Goal: Check status: Check status

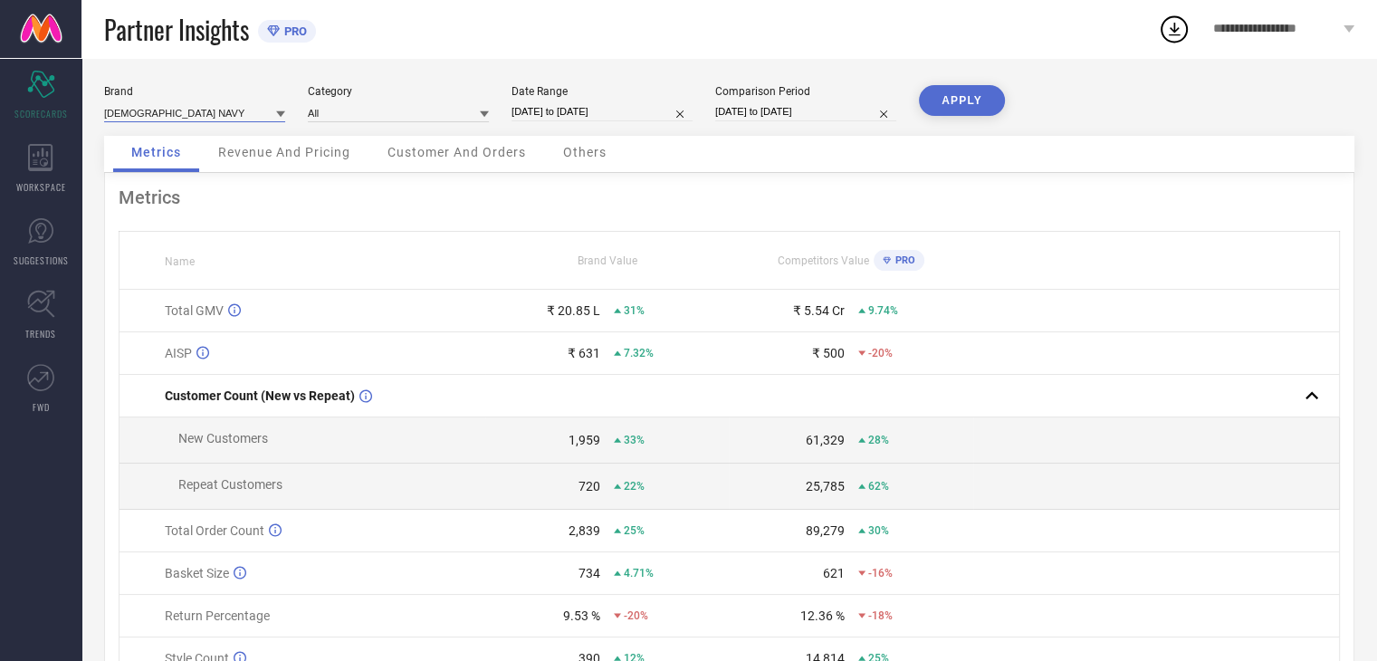
click at [243, 118] on input at bounding box center [194, 112] width 181 height 19
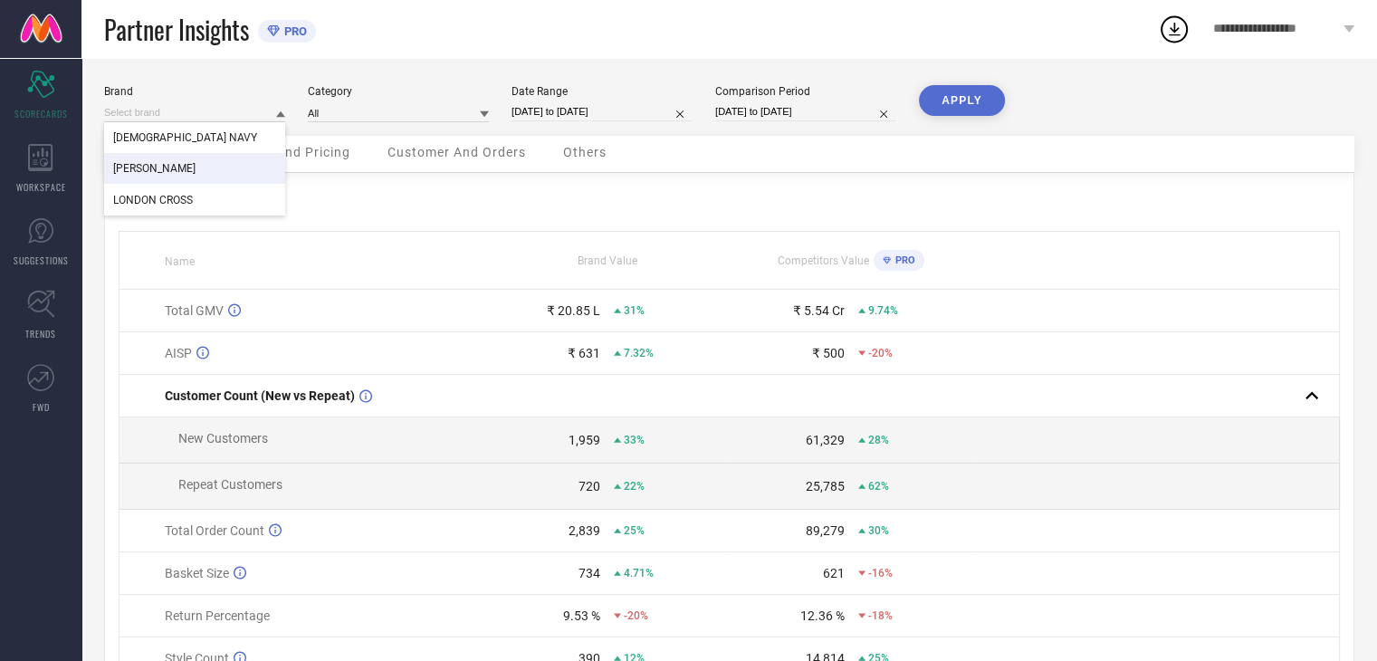
click at [230, 171] on div "[PERSON_NAME]" at bounding box center [194, 168] width 181 height 31
type input "All"
click at [957, 102] on button "APPLY" at bounding box center [962, 100] width 86 height 31
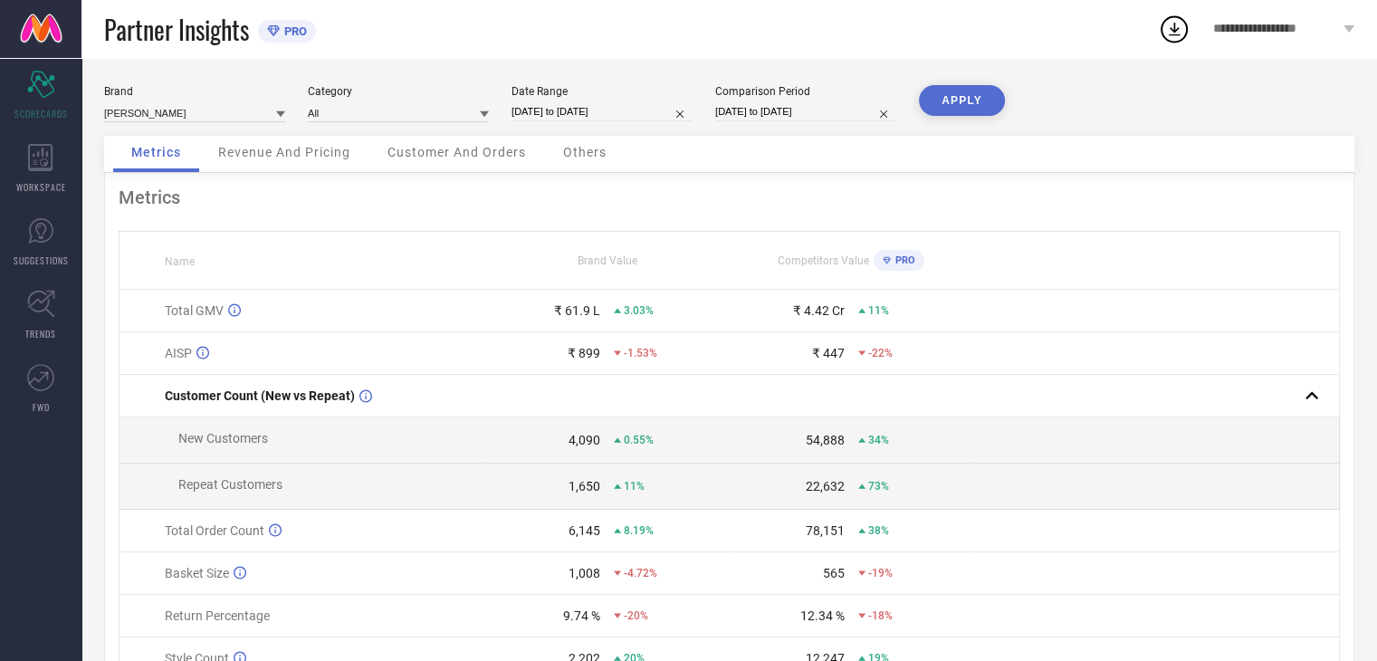
click at [333, 160] on div "Revenue And Pricing" at bounding box center [284, 154] width 168 height 36
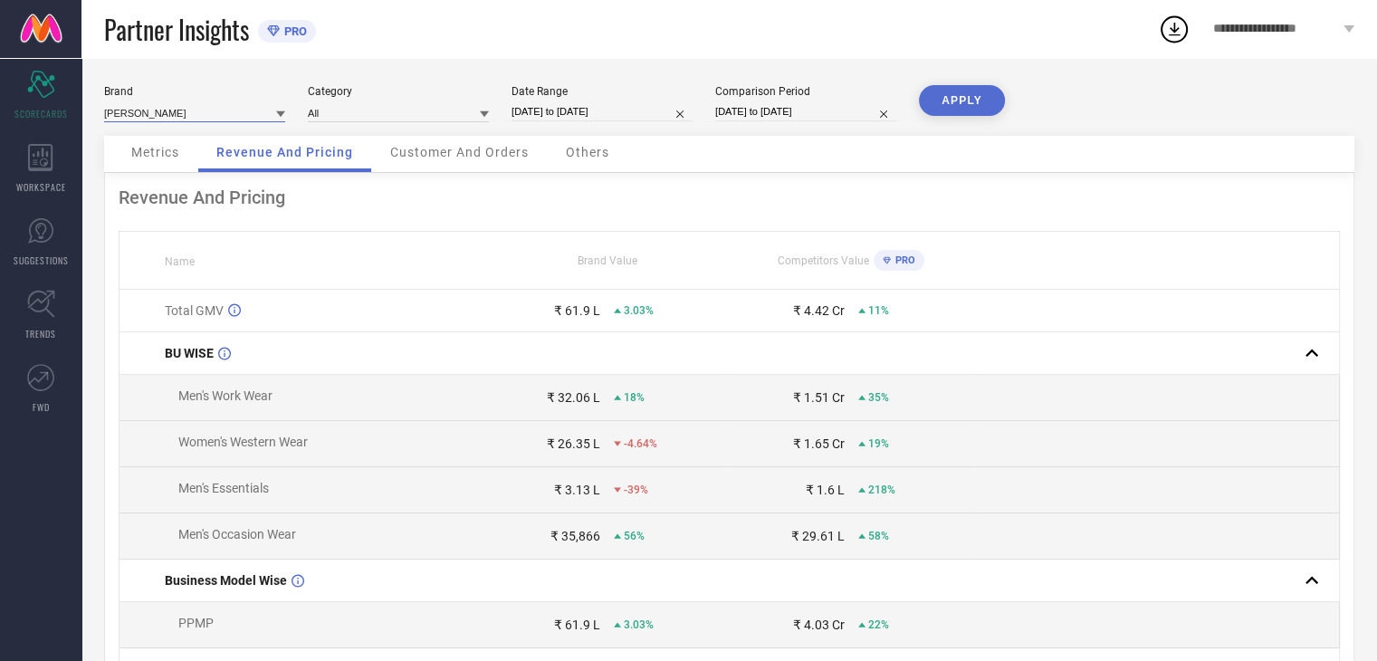
click at [186, 114] on input at bounding box center [194, 112] width 181 height 19
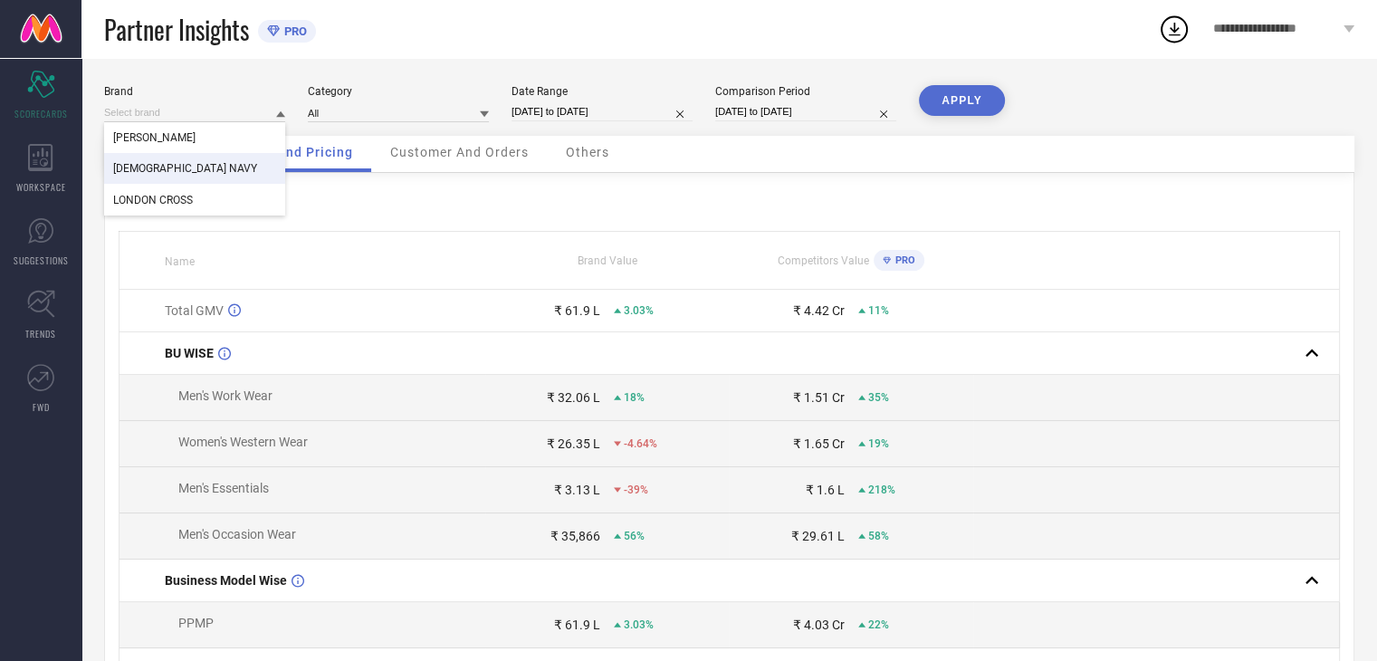
click at [185, 165] on span "[DEMOGRAPHIC_DATA] NAVY" at bounding box center [185, 168] width 144 height 13
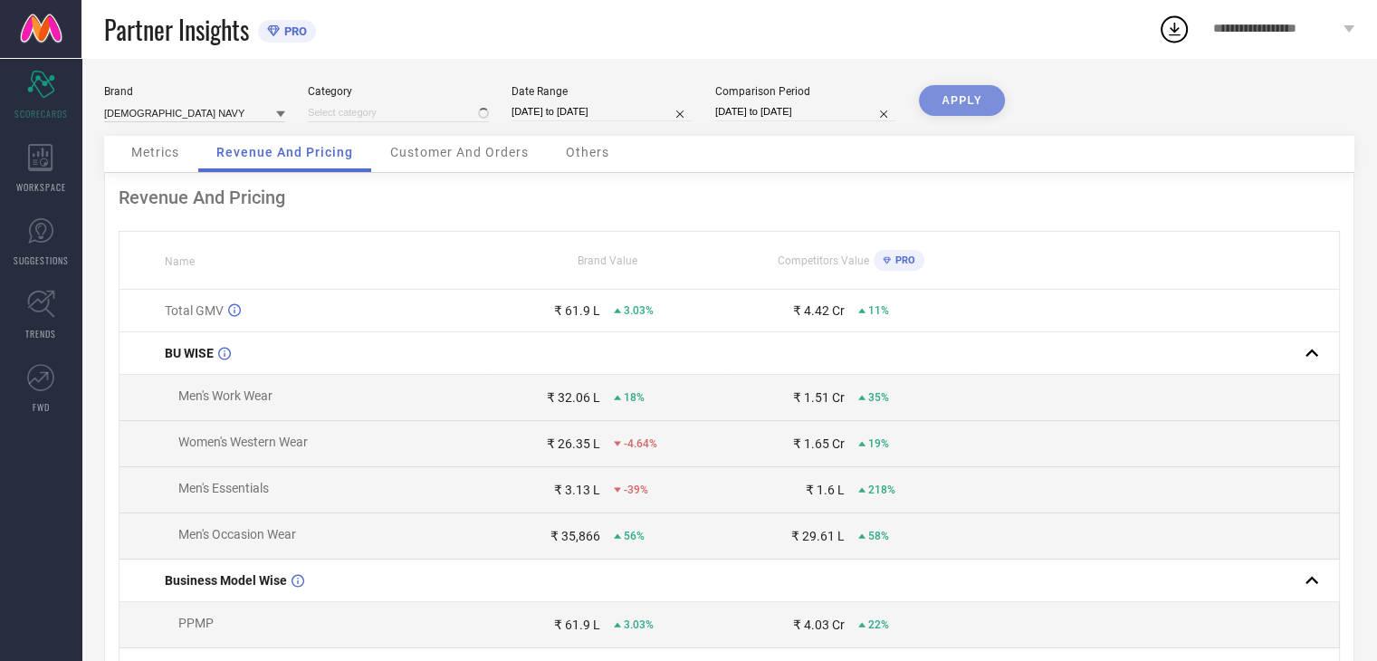
type input "All"
click at [980, 100] on button "APPLY" at bounding box center [962, 100] width 86 height 31
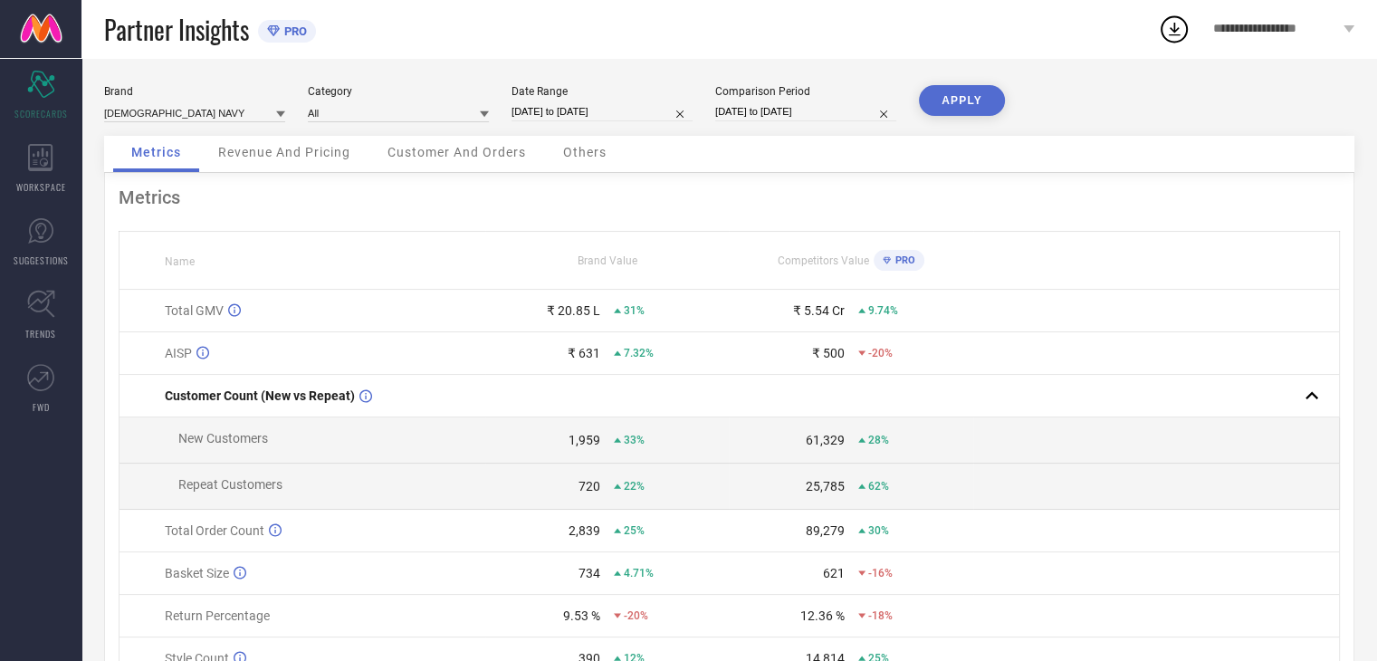
click at [337, 157] on span "Revenue And Pricing" at bounding box center [284, 152] width 132 height 14
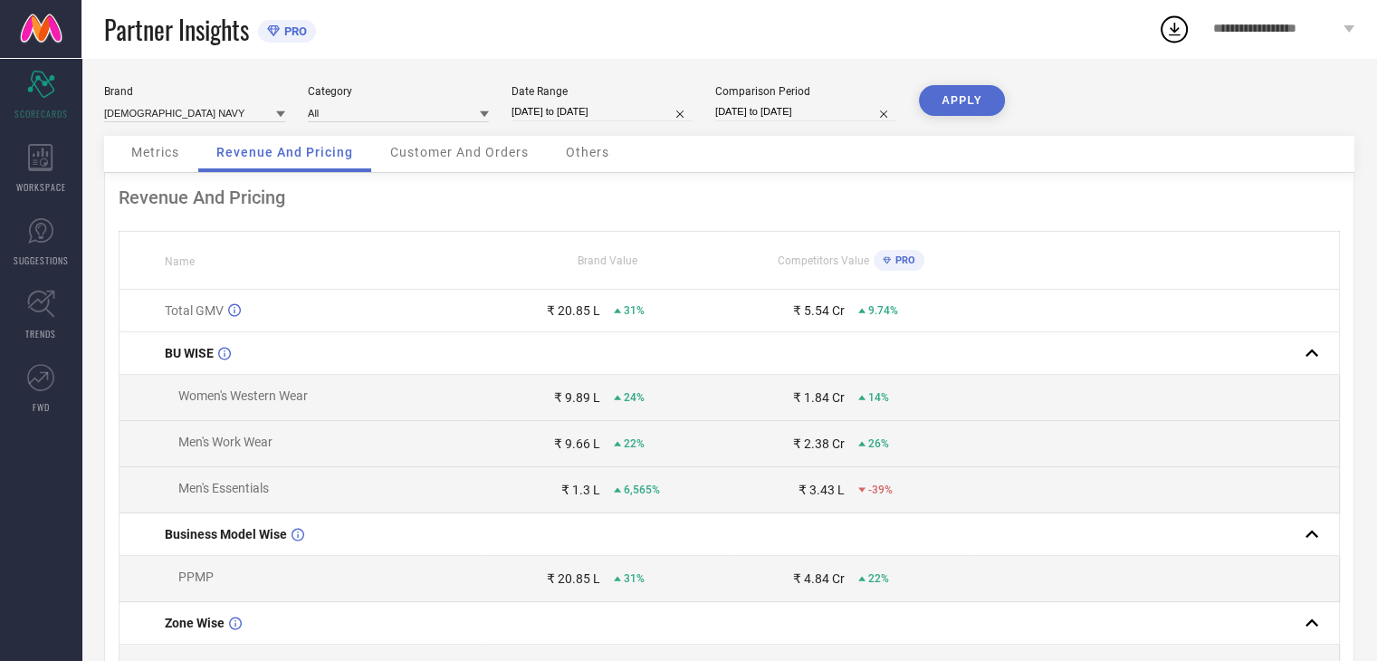
select select "8"
select select "2025"
select select "9"
select select "2025"
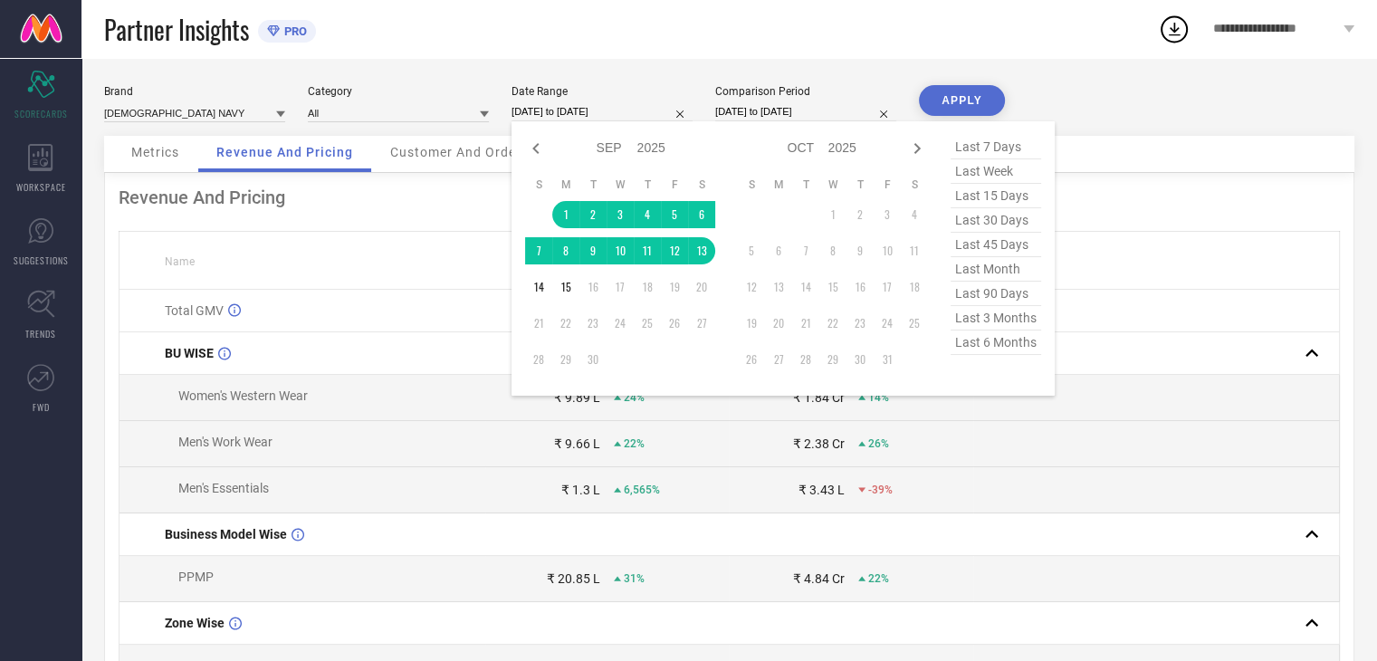
click at [601, 117] on input "[DATE] to [DATE]" at bounding box center [601, 111] width 181 height 19
click at [565, 211] on td "1" at bounding box center [565, 214] width 27 height 27
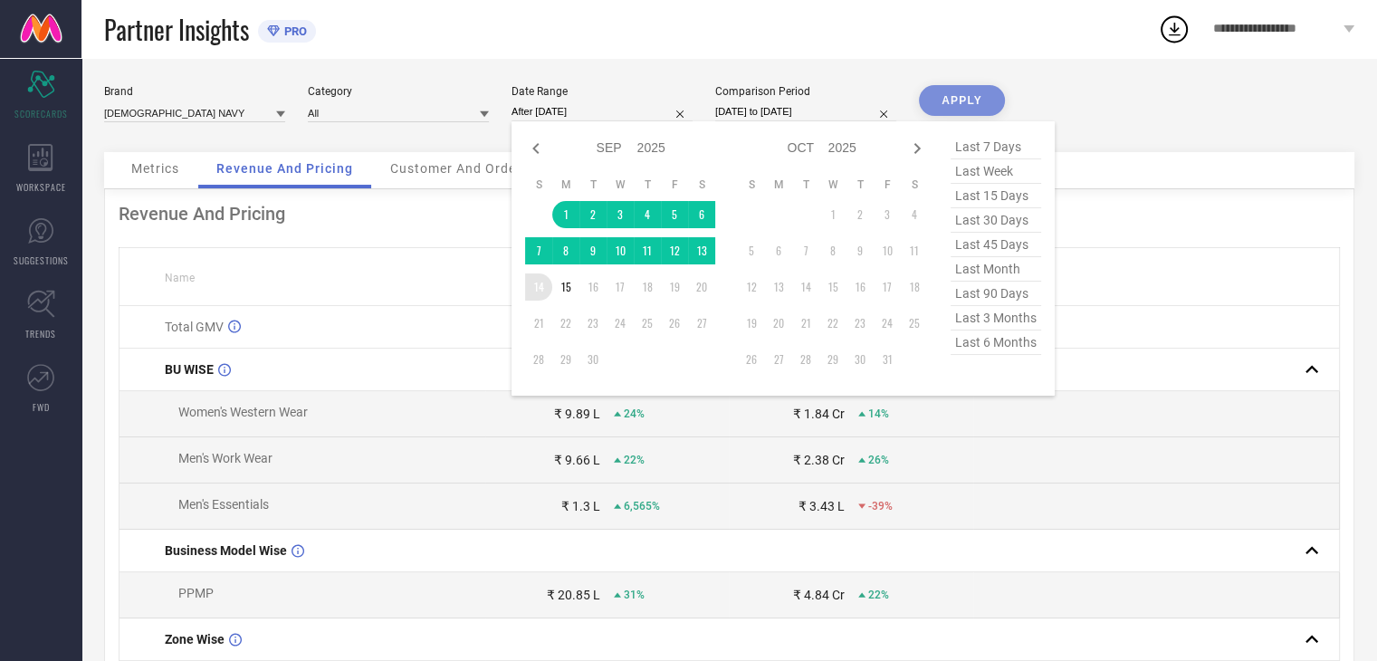
type input "[DATE] to [DATE]"
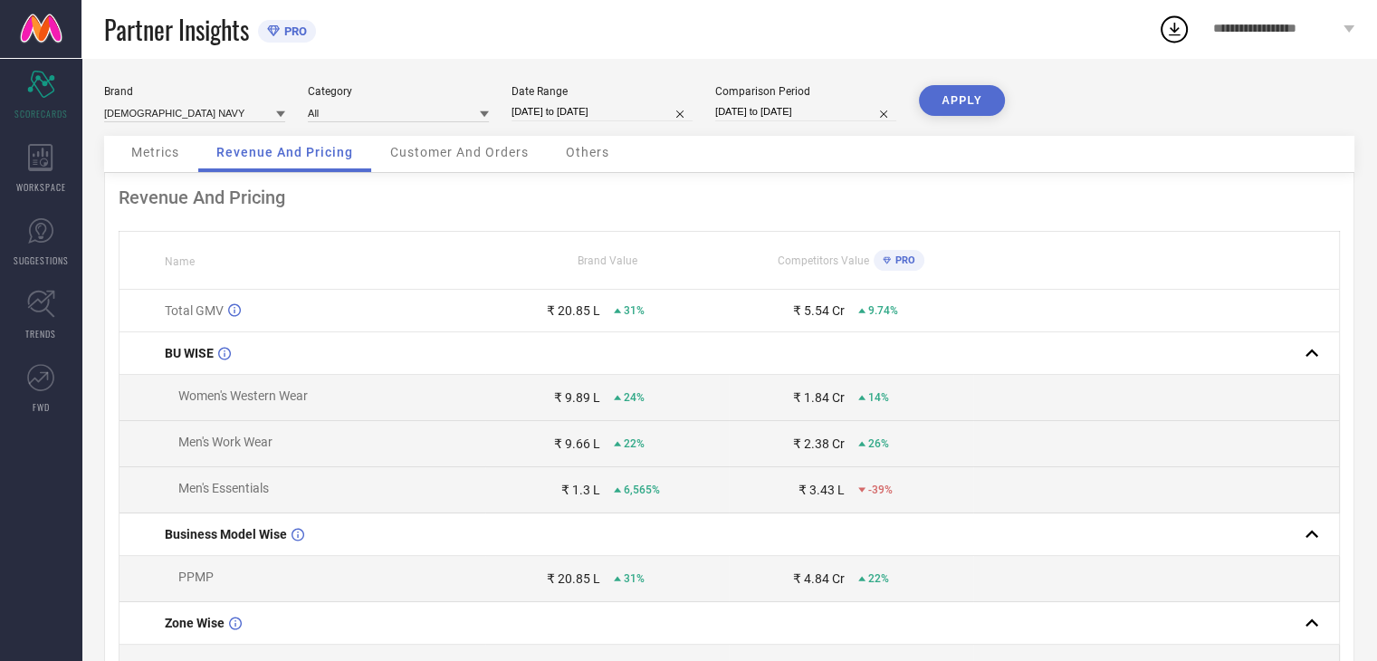
click at [619, 110] on input "[DATE] to [DATE]" at bounding box center [601, 111] width 181 height 19
select select "8"
select select "2025"
select select "9"
select select "2025"
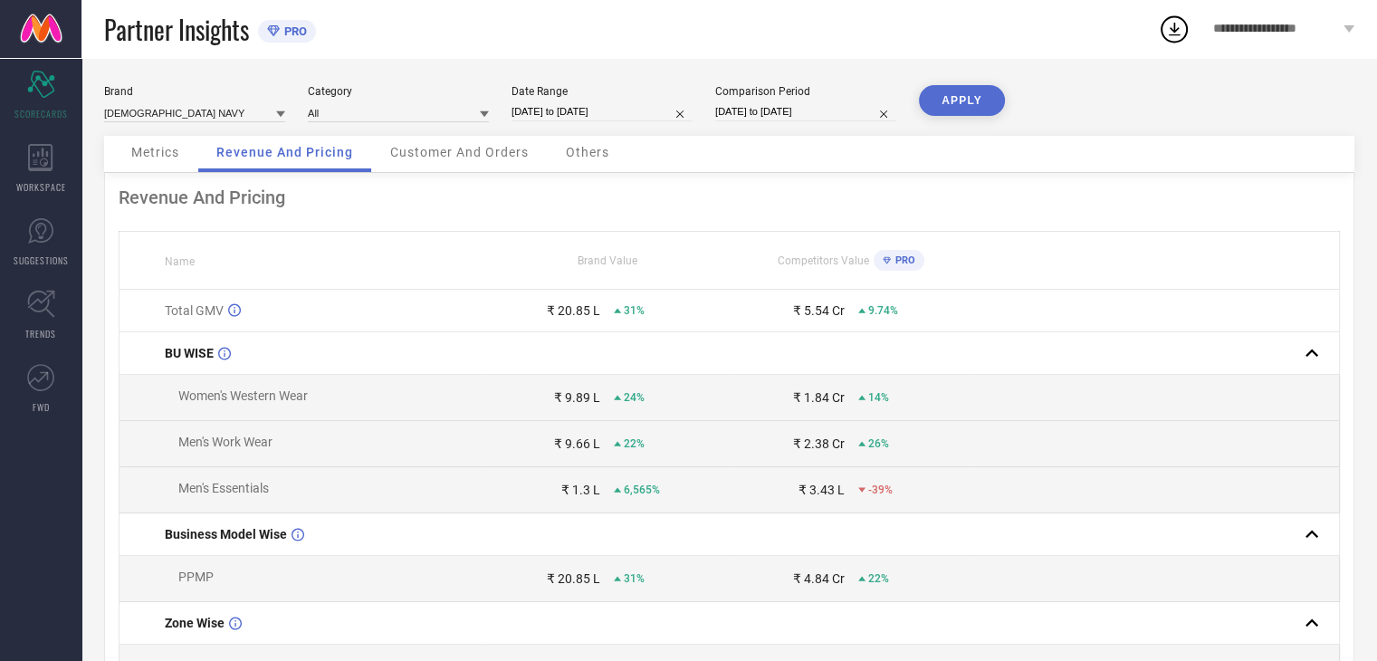
click at [936, 56] on div "Partner Insights PRO" at bounding box center [630, 29] width 1053 height 58
click at [952, 95] on button "APPLY" at bounding box center [962, 100] width 86 height 31
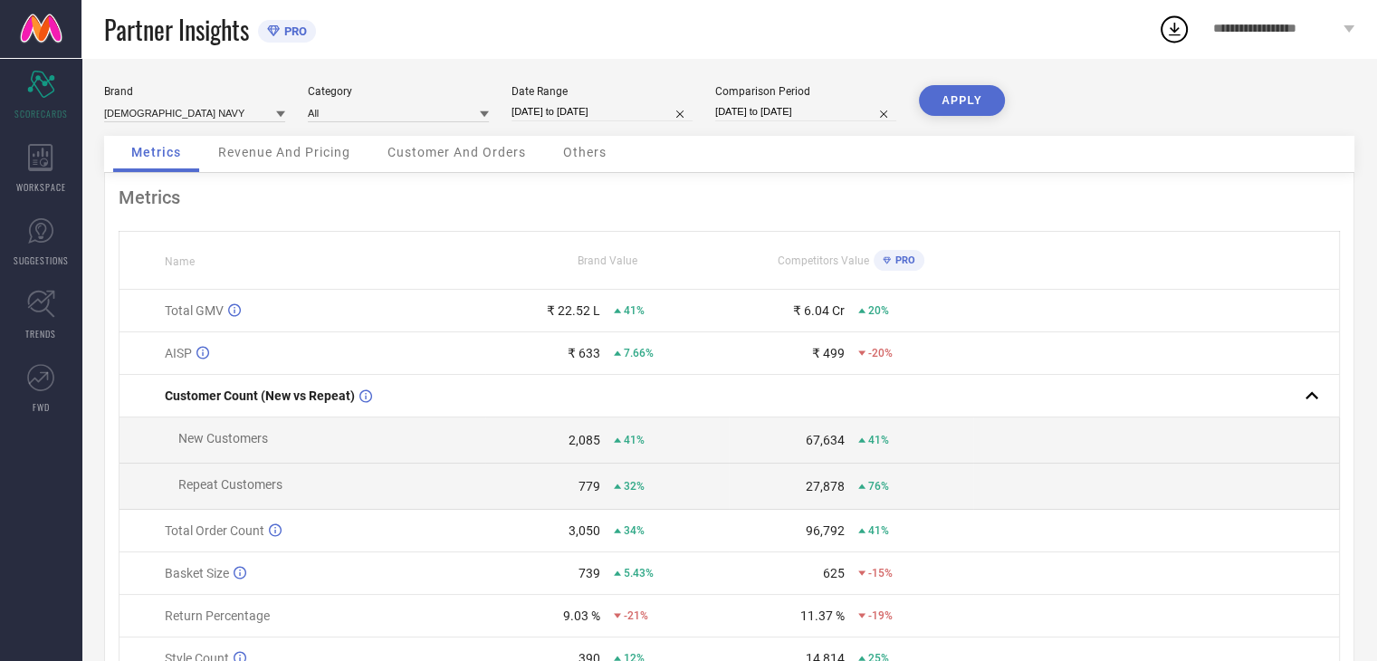
click at [629, 111] on input "[DATE] to [DATE]" at bounding box center [601, 111] width 181 height 19
select select "8"
select select "2025"
select select "9"
select select "2025"
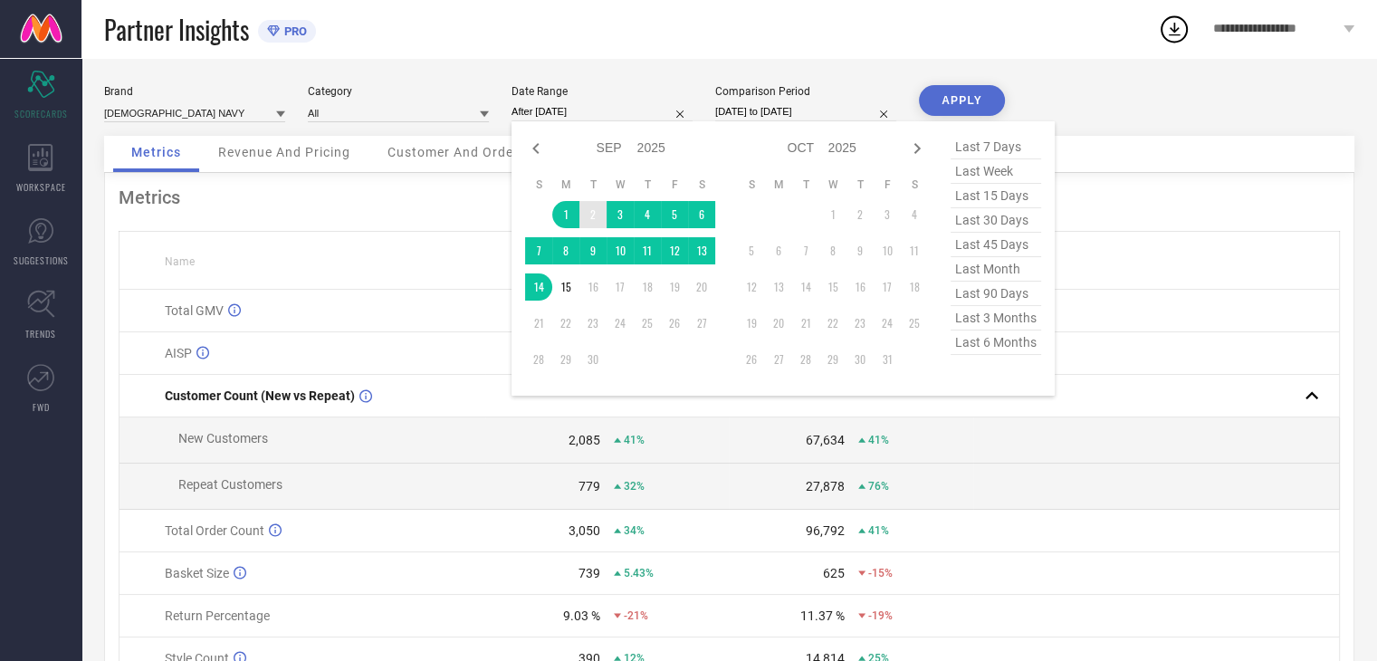
click at [579, 209] on td "2" at bounding box center [592, 214] width 27 height 27
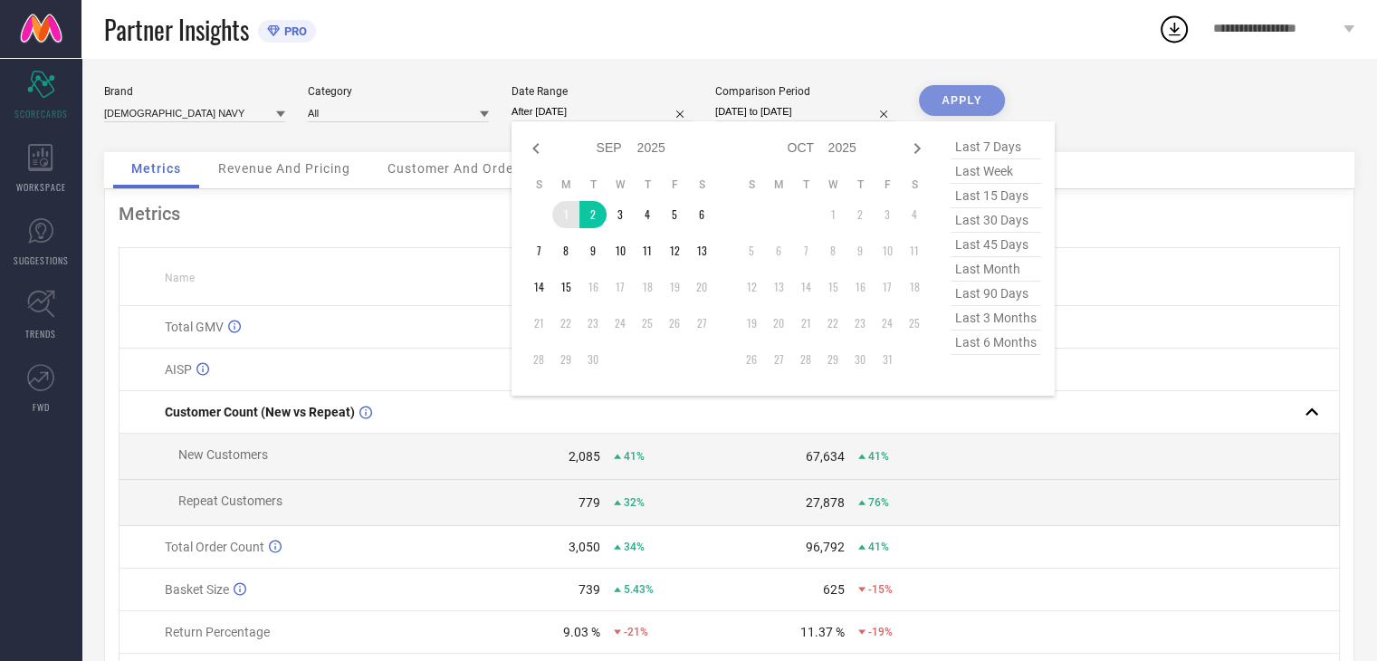
type input "[DATE] to [DATE]"
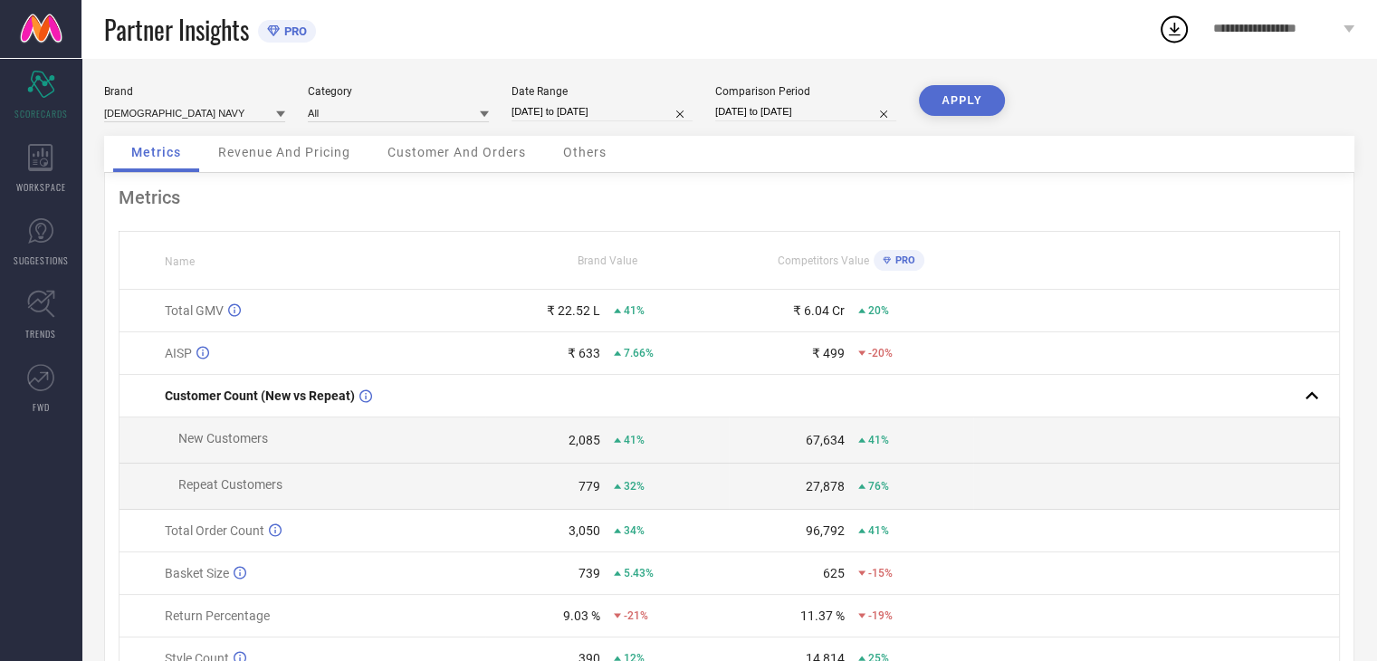
select select "8"
select select "2025"
select select "9"
select select "2025"
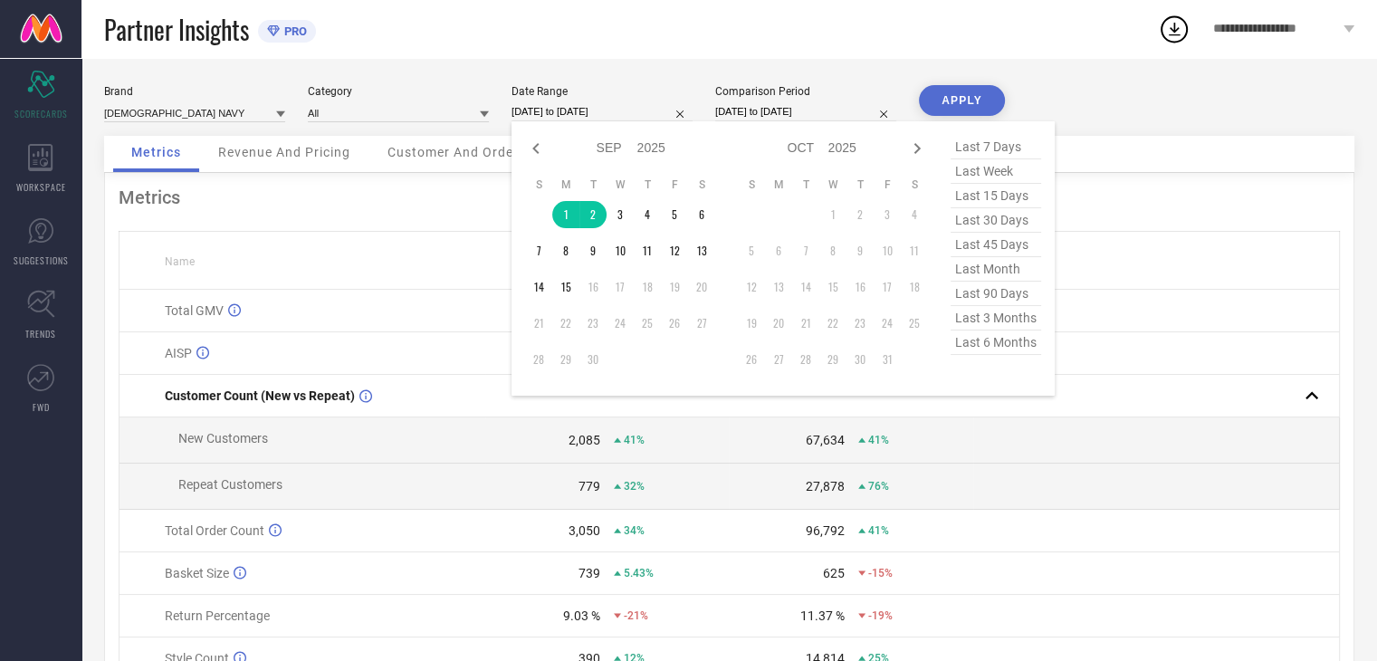
click at [564, 106] on input "[DATE] to [DATE]" at bounding box center [601, 111] width 181 height 19
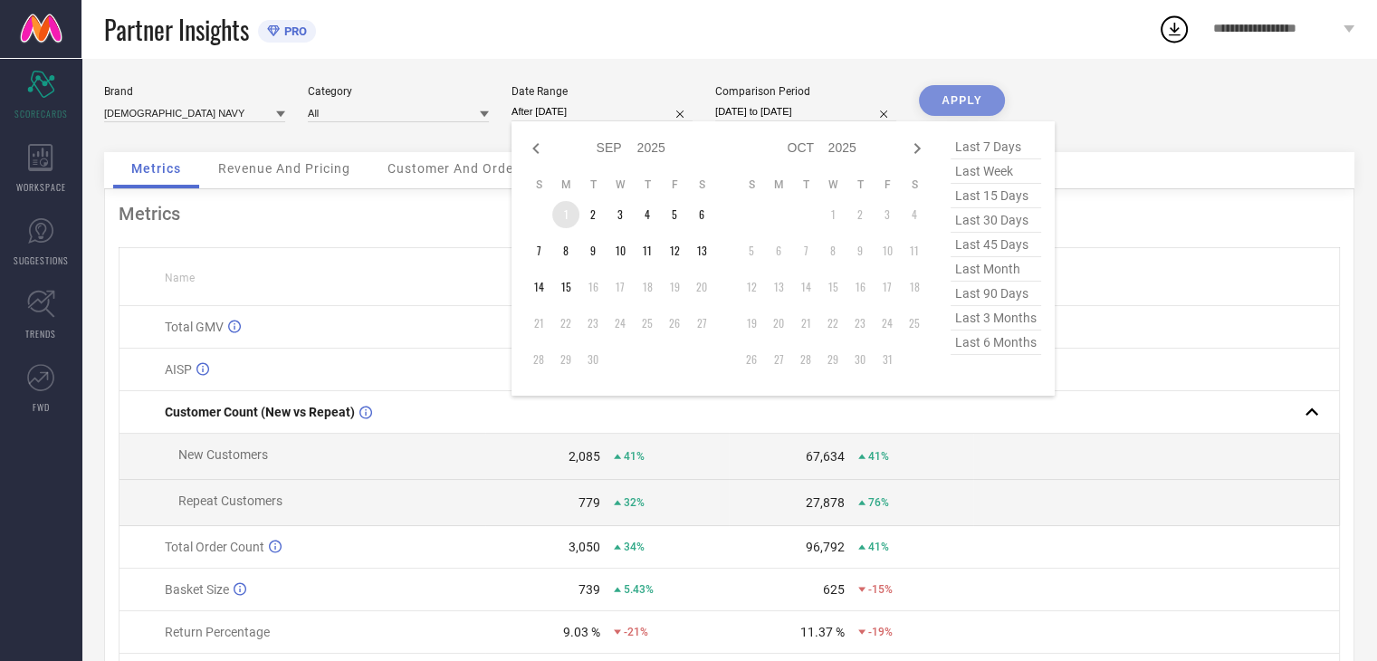
click at [562, 214] on td "1" at bounding box center [565, 214] width 27 height 27
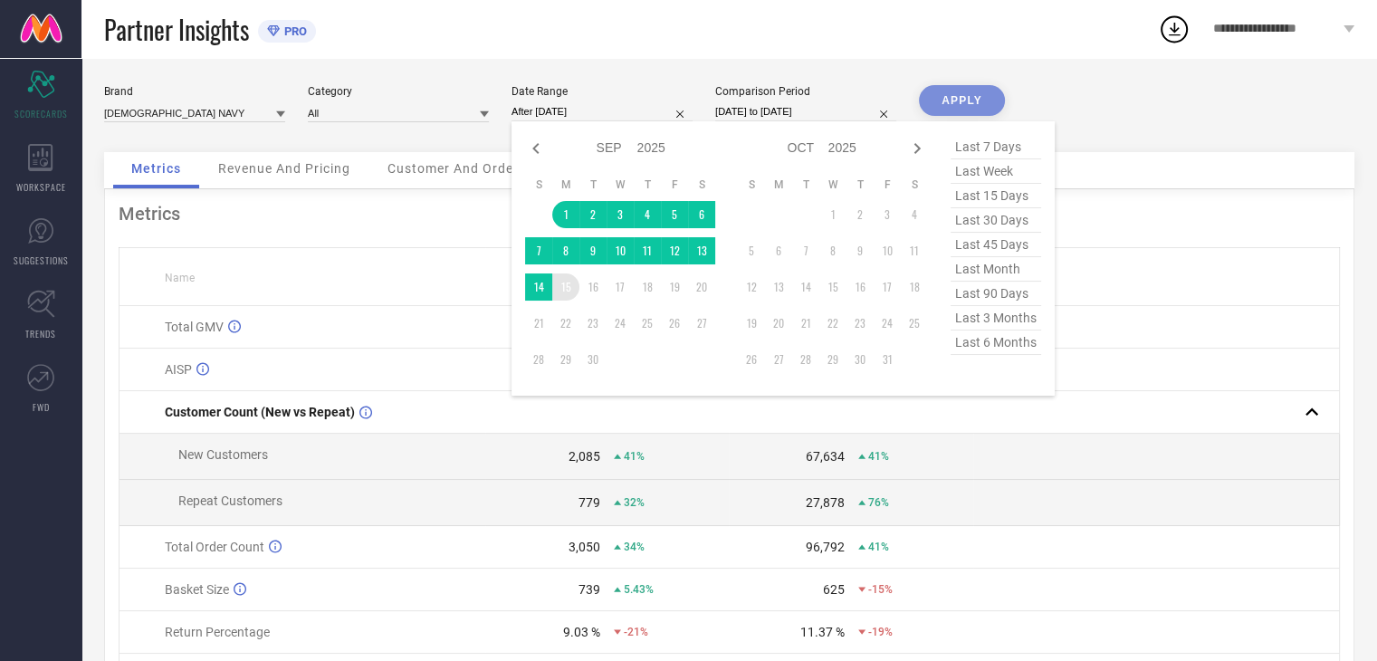
type input "[DATE] to [DATE]"
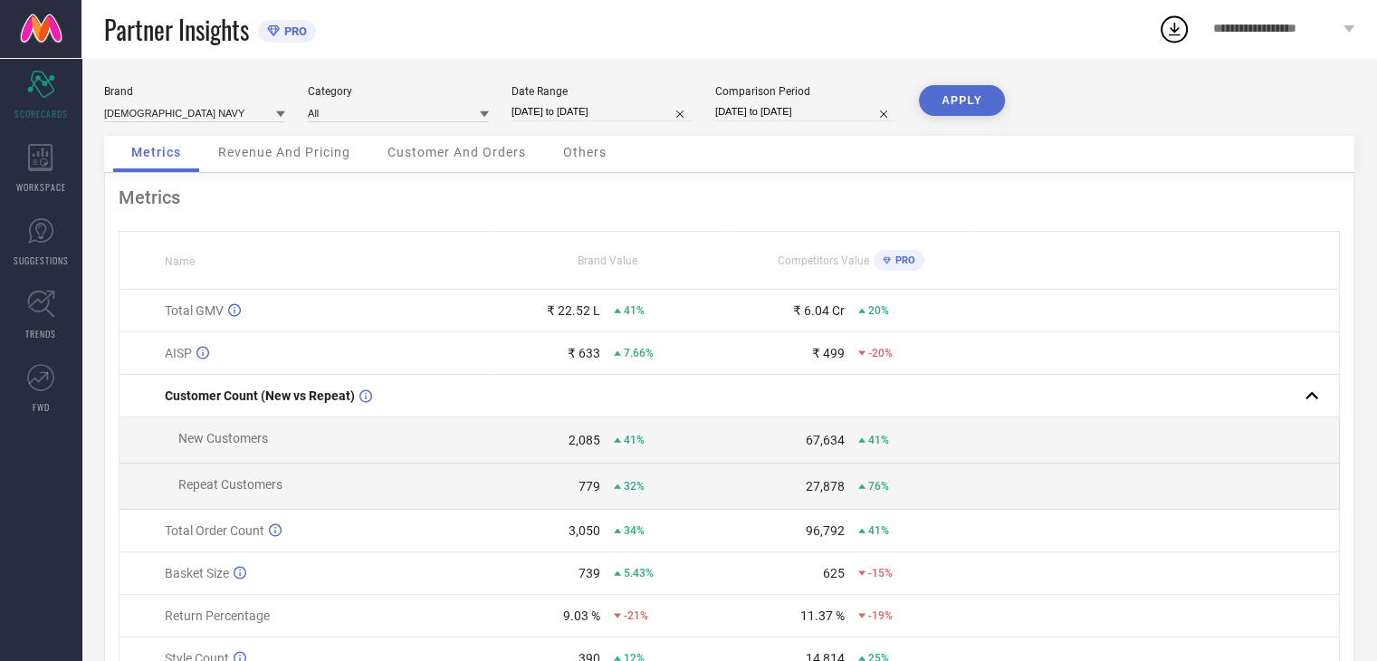
click at [975, 110] on button "APPLY" at bounding box center [962, 100] width 86 height 31
click at [786, 106] on input "[DATE] to [DATE]" at bounding box center [805, 111] width 181 height 19
select select "8"
select select "2024"
select select "9"
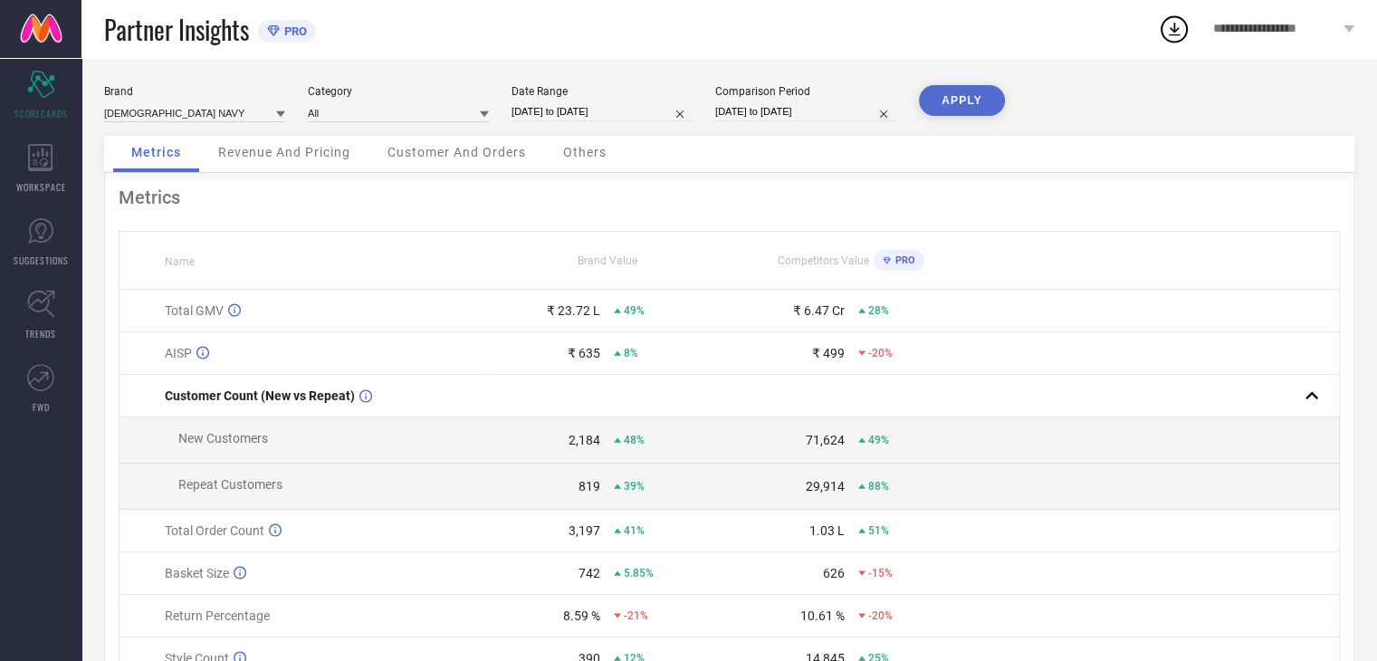
select select "2024"
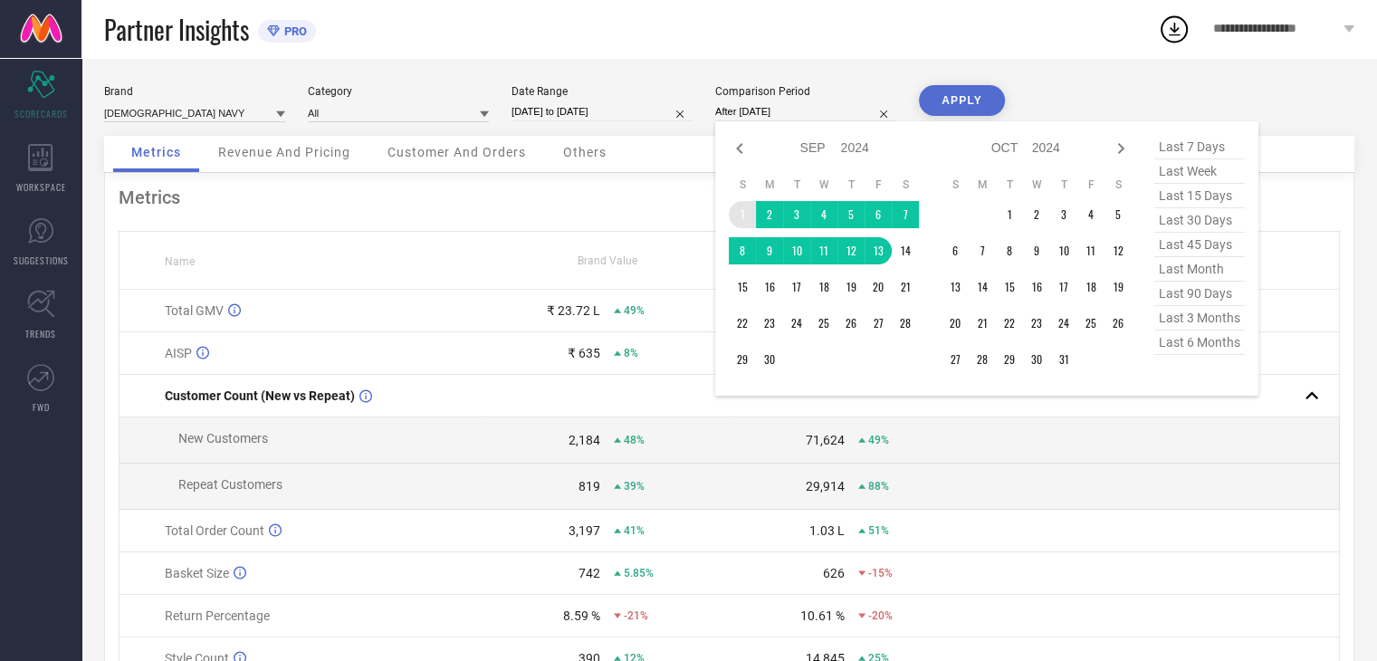
click at [743, 209] on td "1" at bounding box center [742, 214] width 27 height 27
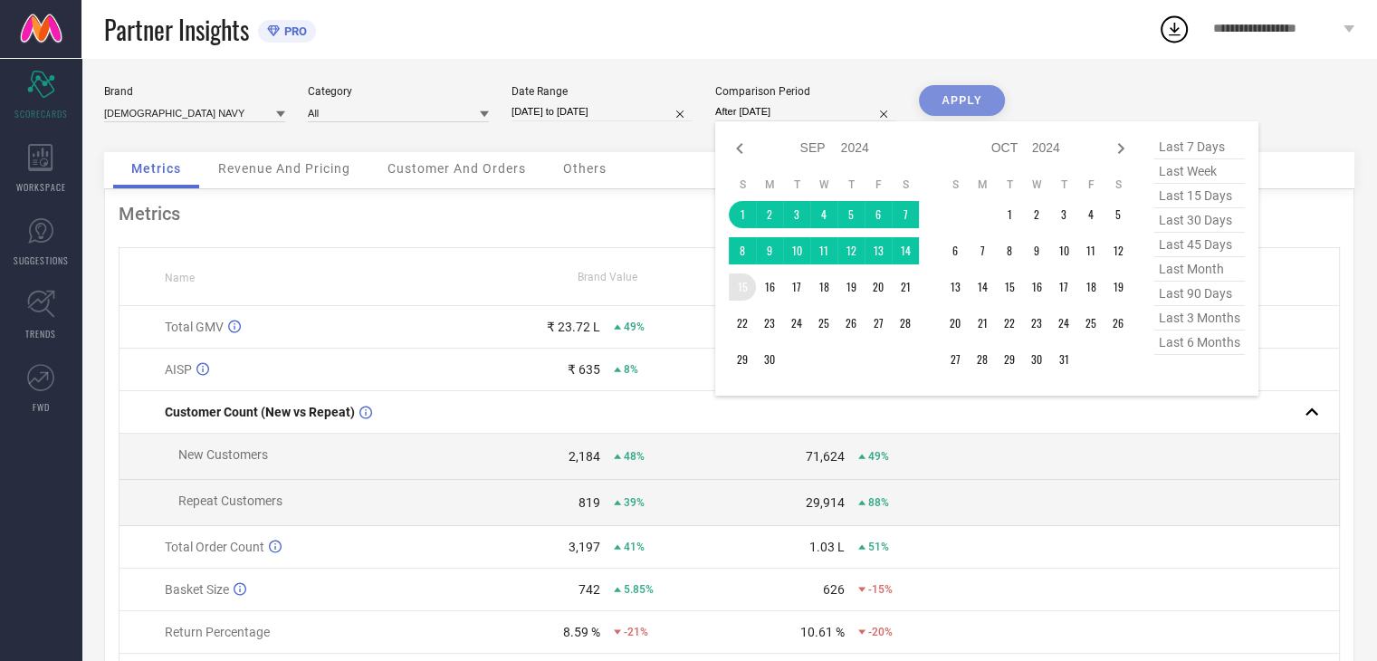
type input "[DATE] to [DATE]"
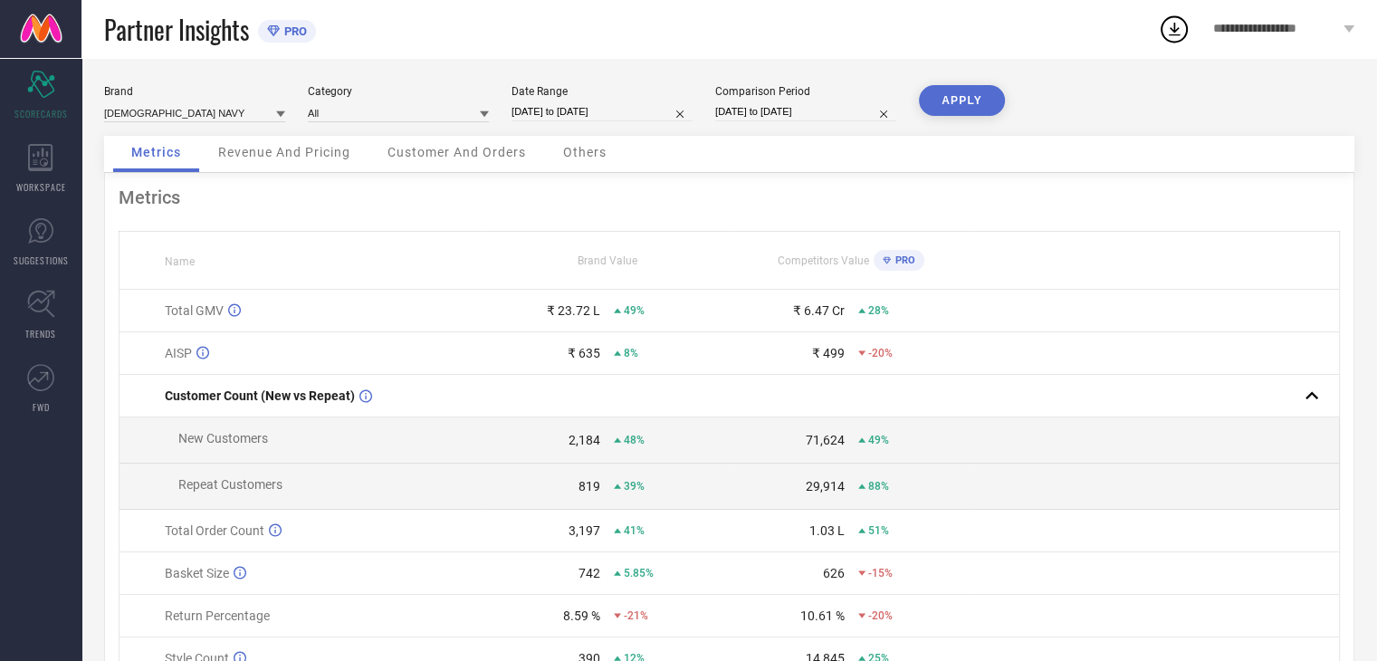
click at [943, 95] on button "APPLY" at bounding box center [962, 100] width 86 height 31
click at [321, 164] on div "Revenue And Pricing" at bounding box center [284, 154] width 168 height 36
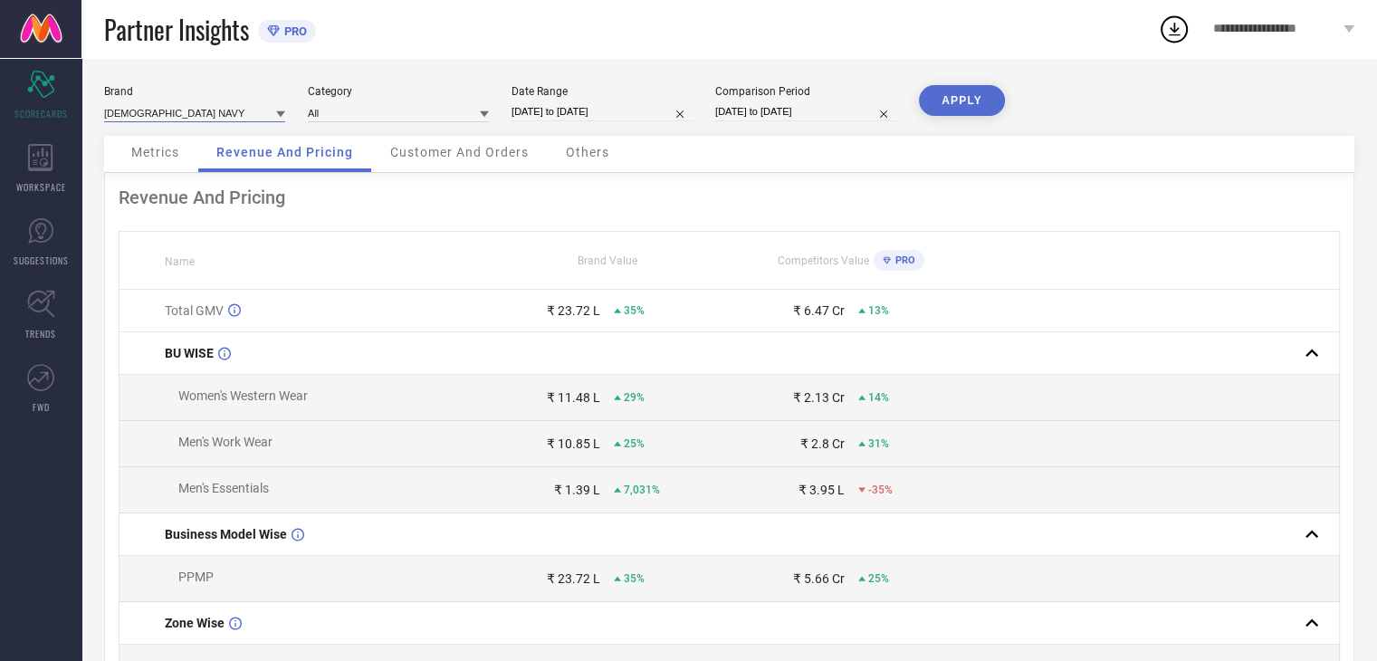
click at [162, 109] on input at bounding box center [194, 112] width 181 height 19
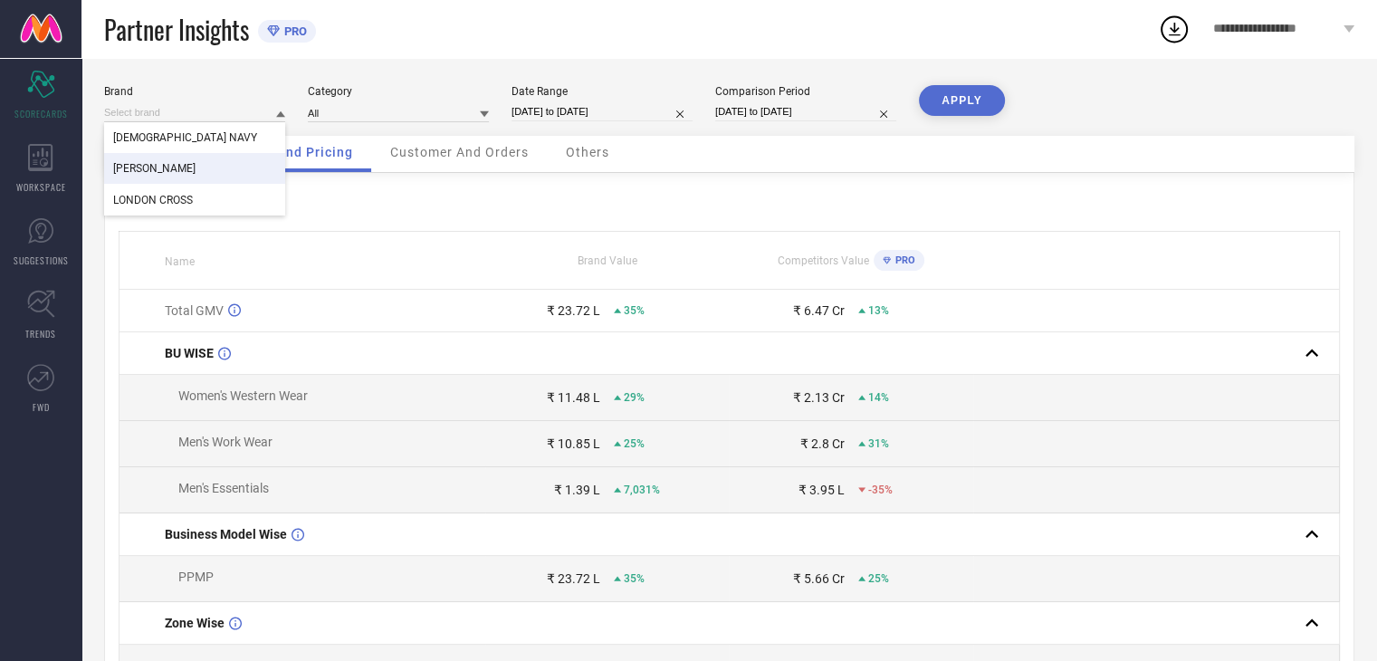
click at [170, 163] on div "[PERSON_NAME]" at bounding box center [194, 168] width 181 height 31
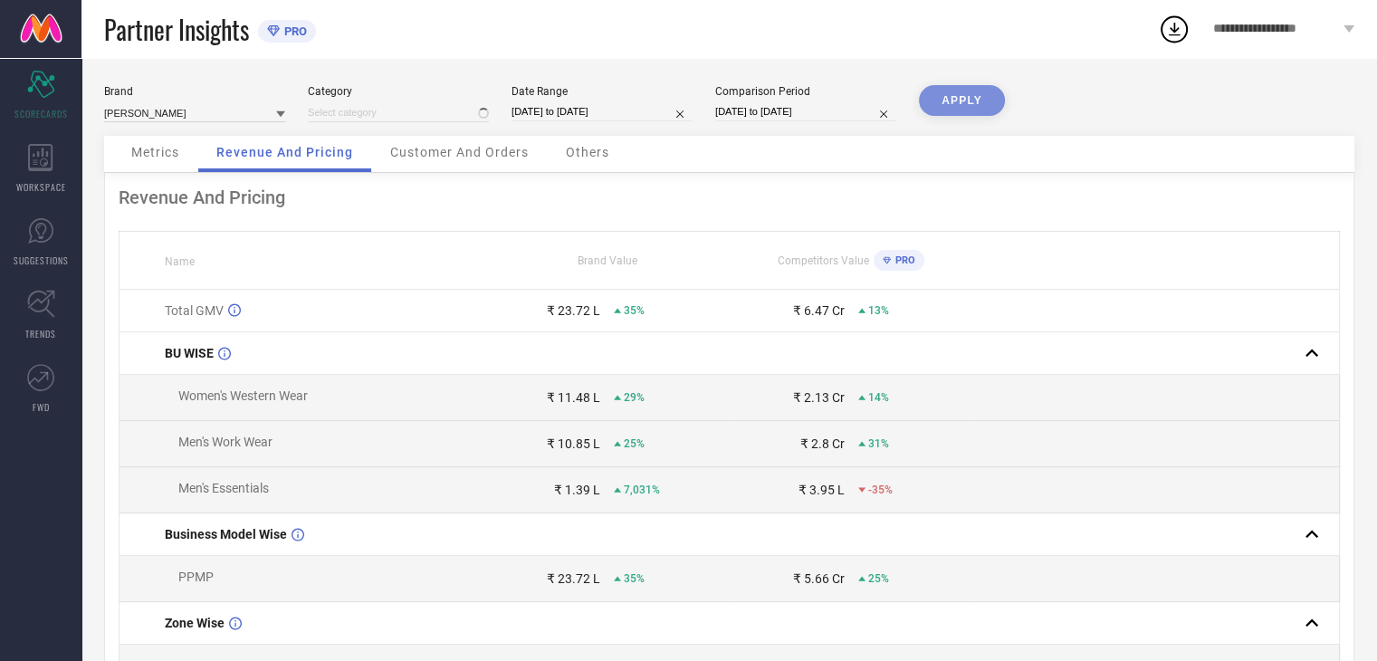
type input "All"
click at [950, 103] on button "APPLY" at bounding box center [962, 100] width 86 height 31
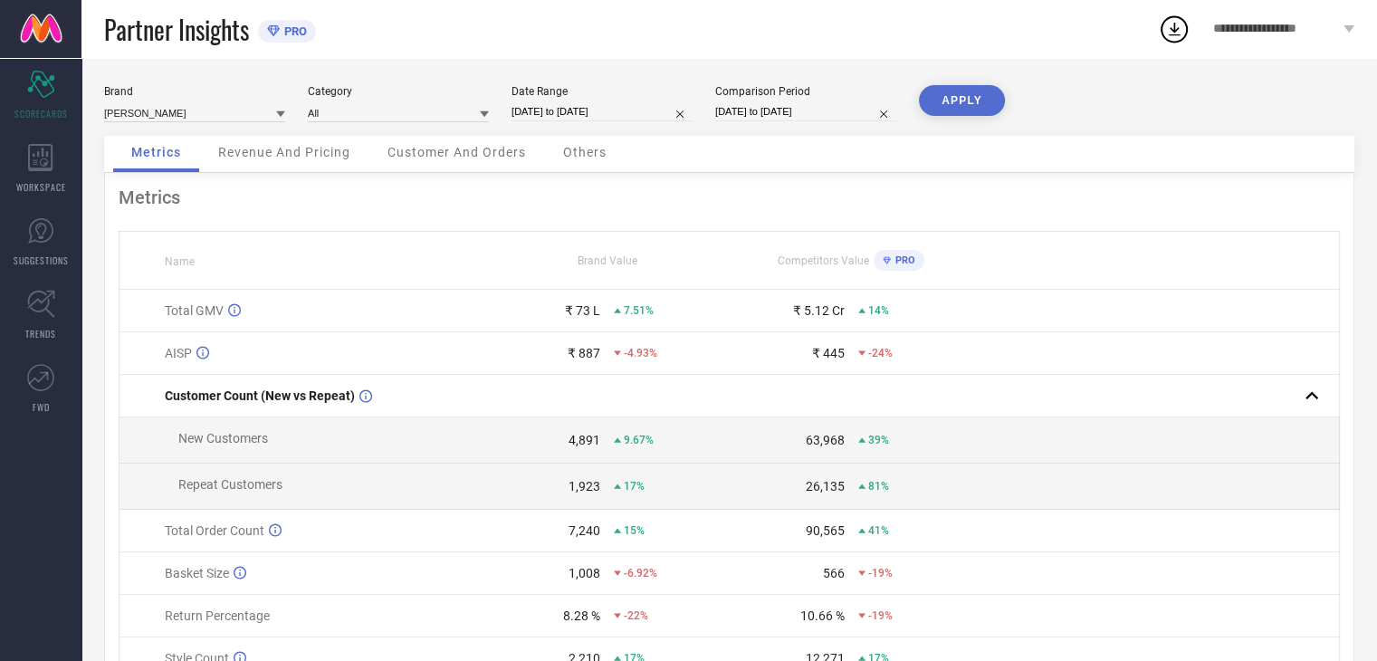
click at [320, 157] on span "Revenue And Pricing" at bounding box center [284, 152] width 132 height 14
